Goal: Task Accomplishment & Management: Manage account settings

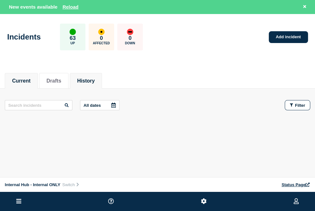
click at [97, 75] on li "History" at bounding box center [86, 81] width 32 height 16
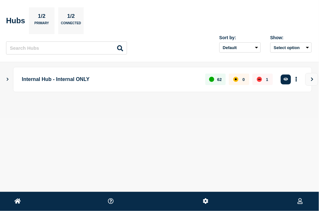
click at [216, 140] on div "Home Amwell Converge [PERSON_NAME][EMAIL_ADDRESS][PERSON_NAME][DOMAIN_NAME] Hub…" at bounding box center [159, 73] width 319 height 147
click at [80, 80] on p "Internal Hub - Internal ONLY" at bounding box center [110, 80] width 176 height 12
click at [10, 78] on div "Internal Hub - Internal ONLY 62 0 1 Create incident See overview" at bounding box center [159, 79] width 305 height 25
click at [7, 79] on icon "Show Connected Hubs" at bounding box center [7, 78] width 4 height 3
click at [170, 141] on div "Internal Hub - Internal ONLY 62 0 1 Create incident See overview Amwell Status …" at bounding box center [159, 106] width 305 height 78
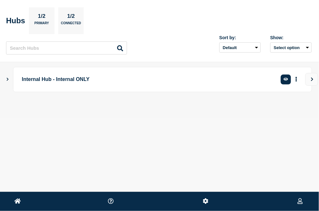
click at [319, 81] on main "Internal Hub - Internal ONLY Create incident See overview" at bounding box center [159, 90] width 319 height 56
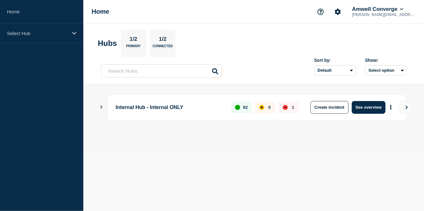
click at [96, 105] on main "Internal Hub - Internal ONLY 62 0 1 Create incident See overview" at bounding box center [253, 118] width 341 height 68
click at [102, 106] on icon "Show Connected Hubs" at bounding box center [102, 106] width 2 height 3
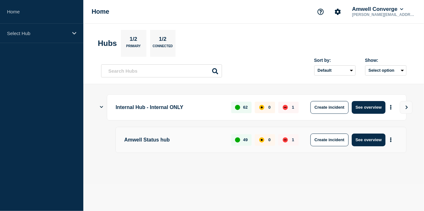
click at [103, 103] on div "Internal Hub - Internal ONLY 62 0 1 Create incident See overview" at bounding box center [254, 107] width 306 height 26
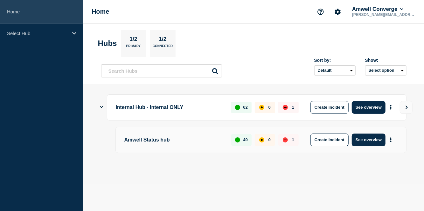
click at [28, 17] on link "Home" at bounding box center [41, 12] width 83 height 24
click at [36, 15] on link "Home" at bounding box center [41, 12] width 83 height 24
drag, startPoint x: 36, startPoint y: 15, endPoint x: 36, endPoint y: 19, distance: 4.8
click at [37, 15] on link "Home" at bounding box center [41, 12] width 83 height 24
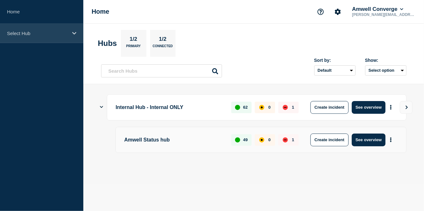
click at [33, 31] on p "Select Hub" at bounding box center [37, 33] width 61 height 5
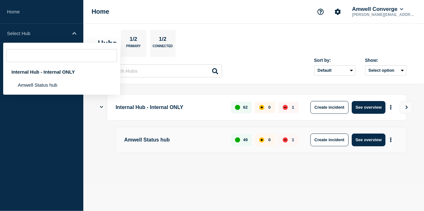
click at [33, 115] on aside "Home Select Hub Internal Hub - Internal ONLY Amwell Status hub" at bounding box center [41, 105] width 83 height 211
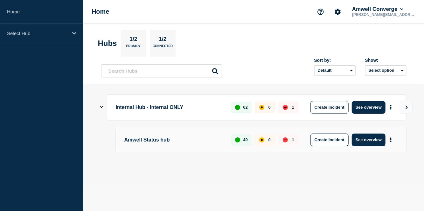
click at [103, 16] on div "Home Amwell Converge [PERSON_NAME][EMAIL_ADDRESS][PERSON_NAME][DOMAIN_NAME]" at bounding box center [253, 12] width 341 height 24
click at [103, 14] on h1 "Home" at bounding box center [101, 11] width 18 height 7
click at [103, 13] on h1 "Home" at bounding box center [101, 11] width 18 height 7
drag, startPoint x: 103, startPoint y: 13, endPoint x: 217, endPoint y: 15, distance: 114.3
click at [106, 13] on h1 "Home" at bounding box center [101, 11] width 18 height 7
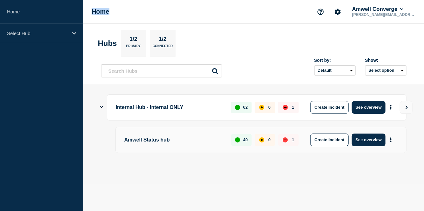
click at [229, 17] on div "Home Amwell Converge [PERSON_NAME][EMAIL_ADDRESS][PERSON_NAME][DOMAIN_NAME]" at bounding box center [253, 12] width 341 height 24
click at [319, 112] on button "See overview" at bounding box center [369, 107] width 34 height 13
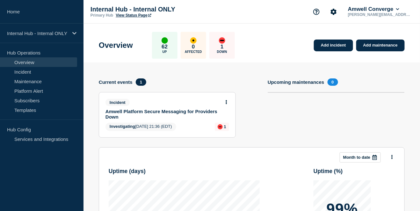
click at [193, 83] on div "Current events 1" at bounding box center [167, 81] width 137 height 7
click at [121, 82] on h4 "Current events" at bounding box center [116, 81] width 34 height 5
click at [165, 113] on link "Amwell Platform Secure Messaging for Providers Down" at bounding box center [162, 114] width 115 height 11
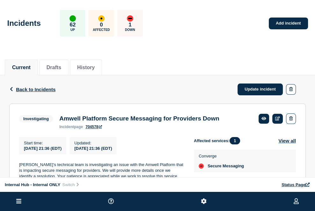
click at [198, 83] on div "Back Back to Incidents Update incident" at bounding box center [157, 89] width 296 height 28
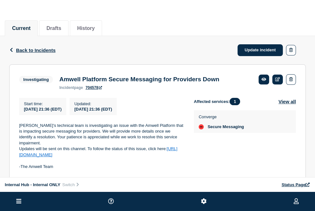
scroll to position [58, 0]
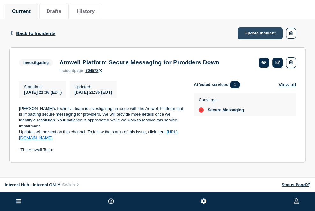
click at [269, 32] on link "Update incident" at bounding box center [259, 33] width 45 height 12
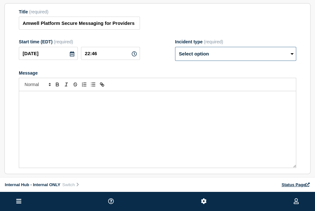
click at [230, 61] on select "Select option Investigating Identified Monitoring Resolved" at bounding box center [235, 54] width 121 height 14
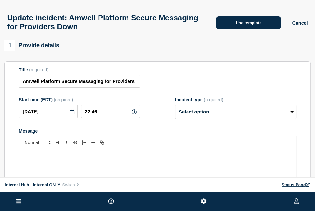
click at [246, 20] on button "Use template" at bounding box center [248, 22] width 65 height 13
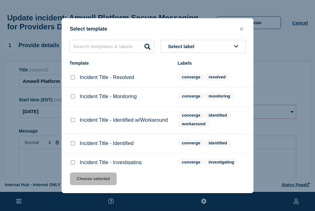
click at [73, 94] on li "Incident Title - Monitoring converge monitoring" at bounding box center [157, 96] width 191 height 19
click at [72, 98] on input "Incident Title - Monitoring checkbox" at bounding box center [73, 96] width 4 height 4
checkbox input "true"
click at [90, 181] on button "Choose selected" at bounding box center [93, 178] width 47 height 13
select select "monitoring"
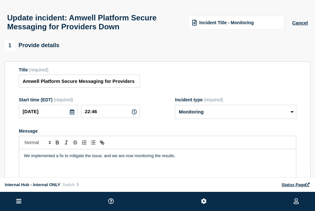
click at [167, 163] on div "We implemented a fix to mitigate the issue, and we are now monitoring the resul…" at bounding box center [157, 187] width 276 height 76
click at [191, 159] on p "We implemented a fix to mitigate the issue, and we are now monitoring the resul…" at bounding box center [157, 156] width 267 height 6
click at [179, 81] on div "Title (required) Amwell Platform Secure Messaging for Providers Down" at bounding box center [157, 77] width 277 height 21
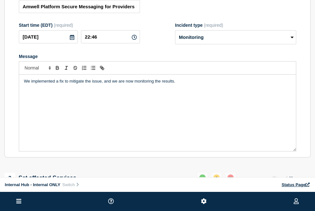
scroll to position [64, 0]
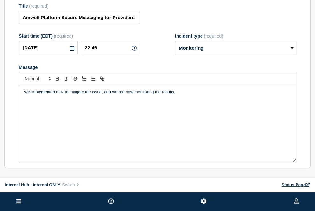
click at [185, 102] on div "We implemented a fix to mitigate the issue, and we are now monitoring the resul…" at bounding box center [157, 123] width 276 height 76
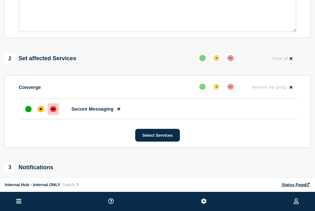
scroll to position [321, 0]
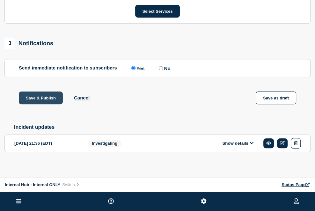
click at [38, 99] on button "Save & Publish" at bounding box center [41, 97] width 44 height 13
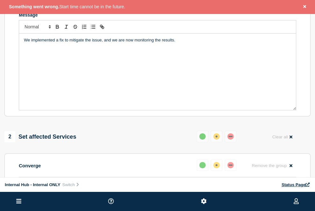
scroll to position [80, 0]
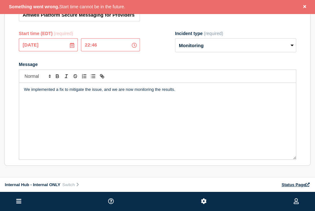
click at [95, 34] on div "Start time (EDT) (required)" at bounding box center [79, 33] width 121 height 5
click at [96, 35] on div "Start time (EDT) (required)" at bounding box center [79, 33] width 121 height 5
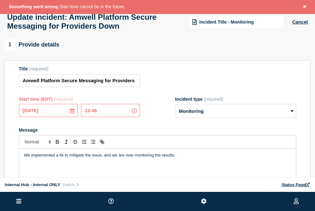
scroll to position [0, 0]
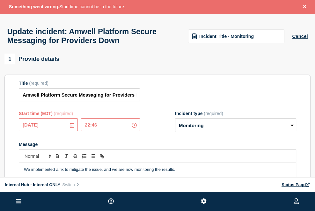
click at [160, 63] on div "1 Provide details" at bounding box center [157, 58] width 306 height 11
click at [220, 82] on section "Title (required) Amwell Platform Secure Messaging for Providers Down Start time…" at bounding box center [157, 160] width 306 height 171
click at [53, 131] on input "[DATE]" at bounding box center [48, 124] width 59 height 13
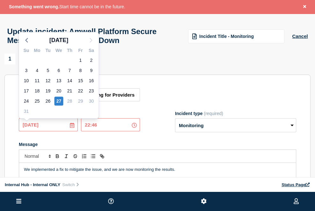
click at [103, 129] on input "22:46" at bounding box center [110, 124] width 59 height 13
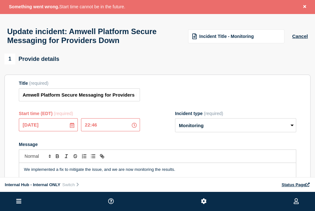
click at [157, 86] on div "Title (required) Amwell Platform Secure Messaging for Providers Down" at bounding box center [157, 91] width 277 height 21
click at [162, 97] on div "Title (required) Amwell Platform Secure Messaging for Providers Down" at bounding box center [157, 91] width 277 height 21
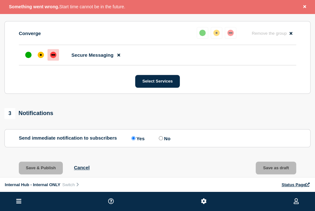
scroll to position [239, 0]
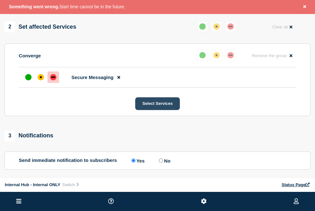
click at [166, 106] on button "Select Services" at bounding box center [157, 103] width 44 height 13
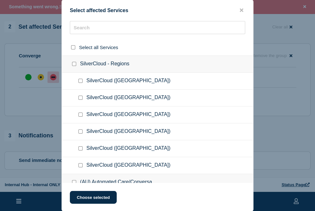
click at [257, 118] on div at bounding box center [157, 105] width 315 height 211
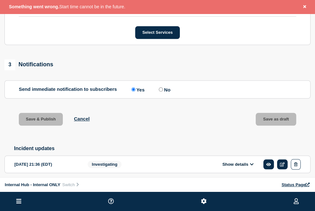
scroll to position [335, 0]
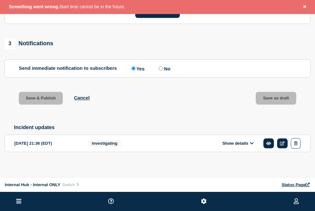
click at [124, 104] on div "Save & Publish Cancel Save as draft" at bounding box center [157, 106] width 306 height 29
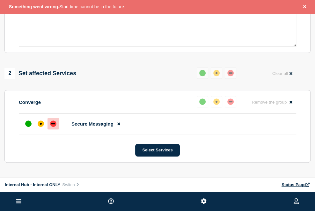
scroll to position [0, 0]
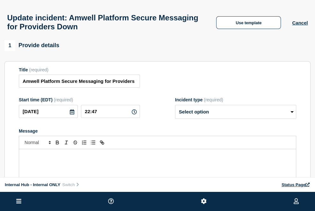
click at [172, 62] on div "1 Provide details Title (required) Amwell Platform Secure Messaging for Provide…" at bounding box center [157, 136] width 306 height 192
click at [196, 77] on div "Title (required) Amwell Platform Secure Messaging for Providers Down" at bounding box center [157, 77] width 277 height 21
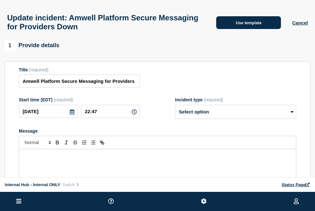
click at [261, 22] on button "Use template" at bounding box center [248, 22] width 65 height 13
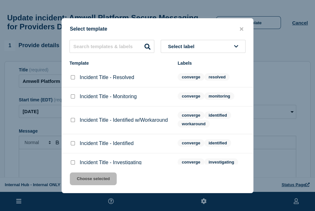
click at [71, 142] on input "Incident Title - Identified checkbox" at bounding box center [73, 143] width 4 height 4
checkbox input "true"
click at [94, 185] on button "Choose selected" at bounding box center [93, 178] width 47 height 13
select select "identified"
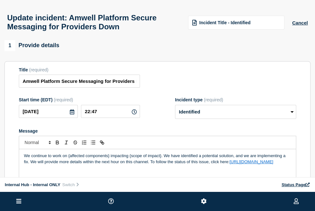
scroll to position [32, 0]
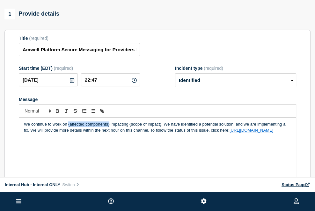
drag, startPoint x: 109, startPoint y: 125, endPoint x: 67, endPoint y: 127, distance: 41.7
click at [67, 127] on p "We continue to work on {affected components} impacting {scope of impact}. We ha…" at bounding box center [157, 127] width 267 height 12
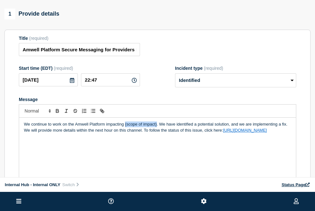
drag, startPoint x: 124, startPoint y: 127, endPoint x: 156, endPoint y: 126, distance: 31.6
click at [156, 126] on p "We continue to work on the Amwell Platform impacting {scope of impact}. We have…" at bounding box center [157, 127] width 267 height 12
click at [170, 133] on p "We continue to work on the Amwell Platform impacting secure messaging. We have …" at bounding box center [157, 127] width 267 height 12
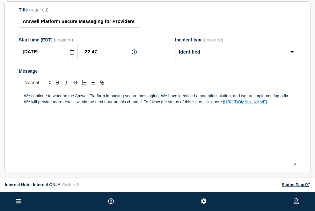
scroll to position [96, 0]
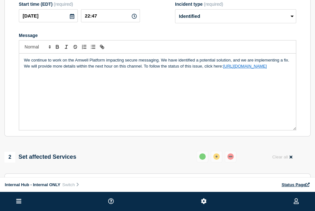
click at [137, 106] on div "We continue to work on the Amwell Platform impacting secure messaging. We have …" at bounding box center [157, 91] width 276 height 76
click at [158, 74] on div "We continue to work on the Amwell Platform impacting secure messaging. We have …" at bounding box center [157, 91] width 276 height 76
click at [176, 76] on div "We continue to work on the Amwell Platform impacting secure messaging. We have …" at bounding box center [157, 91] width 276 height 76
drag, startPoint x: 164, startPoint y: 88, endPoint x: 159, endPoint y: 83, distance: 6.1
click at [164, 88] on div "We continue to work on the Amwell Platform impacting secure messaging. We have …" at bounding box center [157, 91] width 276 height 76
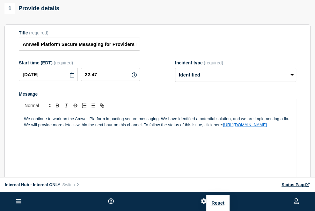
scroll to position [0, 0]
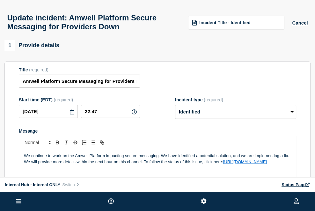
click at [164, 78] on div "Title (required) Amwell Platform Secure Messaging for Providers Down" at bounding box center [157, 77] width 277 height 21
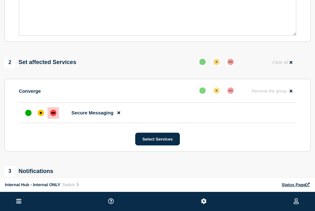
scroll to position [191, 0]
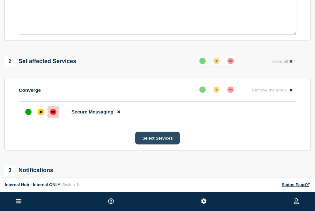
click at [167, 140] on button "Select Services" at bounding box center [157, 138] width 44 height 13
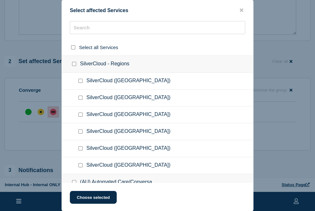
click at [263, 133] on div at bounding box center [157, 105] width 315 height 211
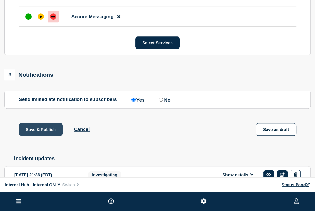
click at [42, 132] on button "Save & Publish" at bounding box center [41, 129] width 44 height 13
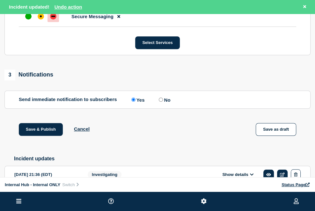
scroll to position [194, 0]
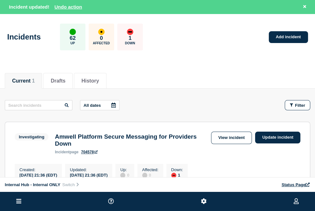
click at [164, 100] on div "All dates Filter" at bounding box center [157, 105] width 305 height 10
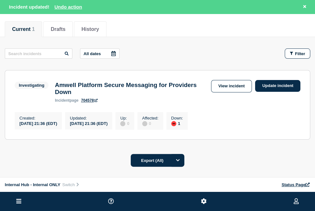
scroll to position [64, 0]
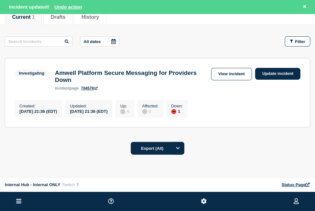
click at [196, 45] on div "All dates Filter" at bounding box center [157, 41] width 305 height 10
click at [277, 75] on link "Update incident" at bounding box center [277, 74] width 45 height 12
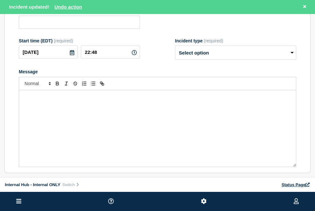
type input "Amwell Platform Secure Messaging for Providers Down"
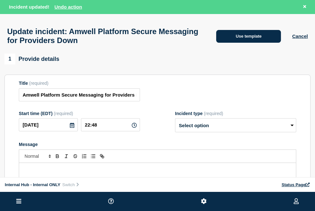
click at [253, 40] on button "Use template" at bounding box center [248, 36] width 65 height 13
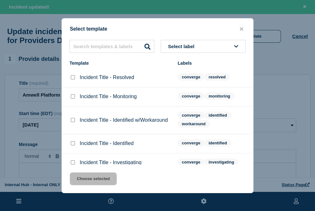
click at [73, 78] on input "Incident Title - Resolved checkbox" at bounding box center [73, 77] width 4 height 4
checkbox input "true"
click at [107, 182] on button "Choose selected" at bounding box center [93, 178] width 47 height 13
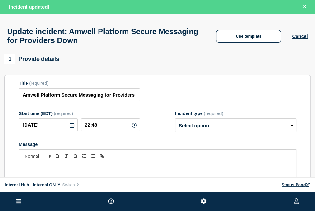
select select "resolved"
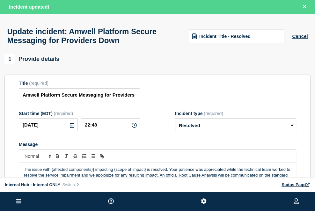
click at [214, 63] on div "1 Provide details" at bounding box center [157, 58] width 306 height 11
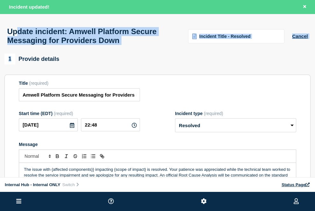
drag, startPoint x: 147, startPoint y: 53, endPoint x: 25, endPoint y: 39, distance: 123.1
click at [7, 32] on main "Update incident: Amwell Platform Secure Messaging for Providers Down Incident T…" at bounding box center [157, 209] width 315 height 390
click at [85, 45] on h1 "Update incident: Amwell Platform Secure Messaging for Providers Down" at bounding box center [93, 36] width 173 height 18
drag, startPoint x: 109, startPoint y: 53, endPoint x: 4, endPoint y: 31, distance: 106.8
click at [4, 31] on div "Update incident: Amwell Platform Secure Messaging for Providers Down Incident T…" at bounding box center [157, 34] width 315 height 40
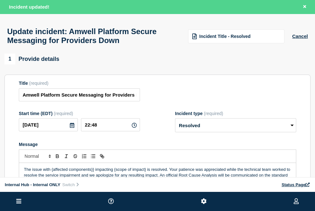
click at [124, 49] on div "Update incident: Amwell Platform Secure Messaging for Providers Down Incident T…" at bounding box center [157, 34] width 315 height 40
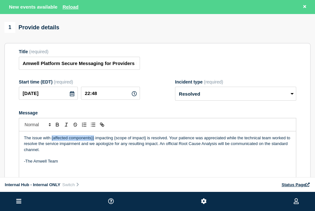
drag, startPoint x: 79, startPoint y: 141, endPoint x: 51, endPoint y: 142, distance: 27.7
click at [51, 142] on p "The issue with {affected components}} impacting {scope of impact} is resolved. …" at bounding box center [157, 144] width 267 height 18
click at [147, 148] on p "The issue with {affected components}} impacting {scope of impact} is resolved. …" at bounding box center [157, 144] width 267 height 18
drag, startPoint x: 93, startPoint y: 142, endPoint x: 51, endPoint y: 142, distance: 41.4
click at [51, 142] on p "The issue with {affected components}} impacting {scope of impact} is resolved. …" at bounding box center [157, 144] width 267 height 18
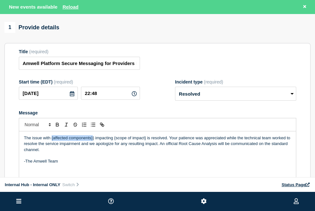
click at [84, 139] on p "The issue with {affected components}} impacting {scope of impact} is resolved. …" at bounding box center [157, 144] width 267 height 18
drag, startPoint x: 94, startPoint y: 141, endPoint x: 51, endPoint y: 140, distance: 43.3
click at [51, 140] on p "The issue with {affected components}} impacting {scope of impact} is resolved. …" at bounding box center [157, 144] width 267 height 18
drag, startPoint x: 108, startPoint y: 142, endPoint x: 139, endPoint y: 141, distance: 30.9
click at [139, 141] on p "The issue with the Amwell Platform impacting {scope of impact} is resolved. You…" at bounding box center [157, 144] width 267 height 18
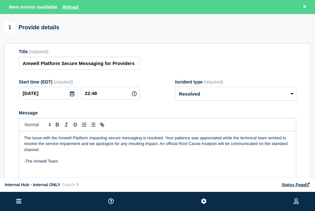
click at [167, 148] on p "The issue with the Amwell Platform impacting secure messaging is resolved. Your…" at bounding box center [157, 144] width 267 height 18
click at [170, 158] on p "Message" at bounding box center [157, 156] width 267 height 6
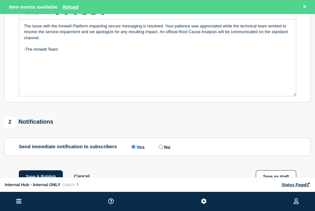
scroll to position [162, 0]
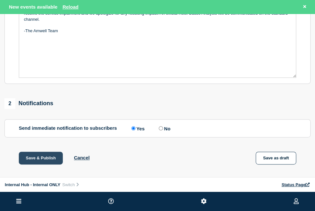
click at [43, 163] on button "Save & Publish" at bounding box center [41, 158] width 44 height 13
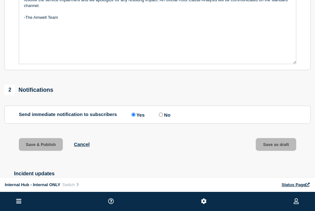
scroll to position [0, 0]
